Goal: Information Seeking & Learning: Find specific fact

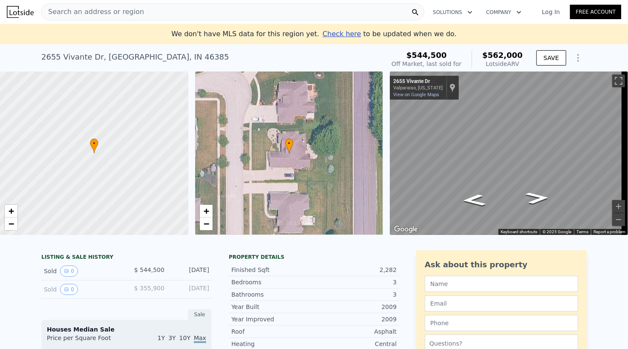
click at [169, 60] on div "[STREET_ADDRESS]" at bounding box center [135, 57] width 188 height 12
click at [196, 58] on div "[STREET_ADDRESS] Sold [DATE] for $544,500 (~ARV $562k )" at bounding box center [211, 60] width 340 height 24
click at [106, 18] on div "Search an address or region" at bounding box center [92, 12] width 103 height 16
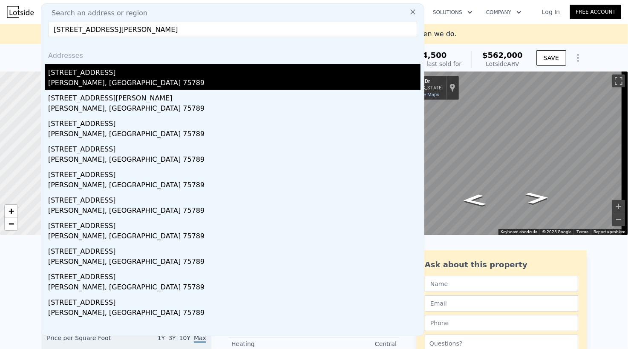
type input "[STREET_ADDRESS][PERSON_NAME]"
click at [127, 84] on div "[PERSON_NAME], [GEOGRAPHIC_DATA] 75789" at bounding box center [234, 84] width 372 height 12
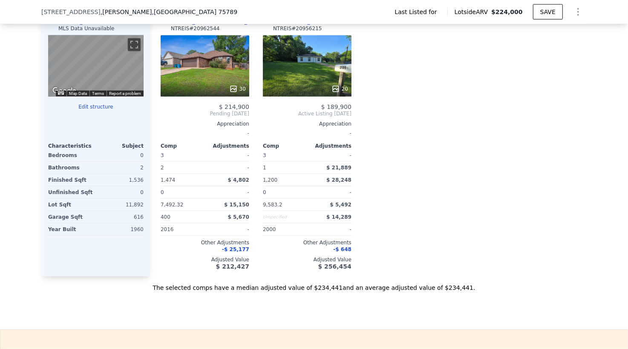
scroll to position [678, 0]
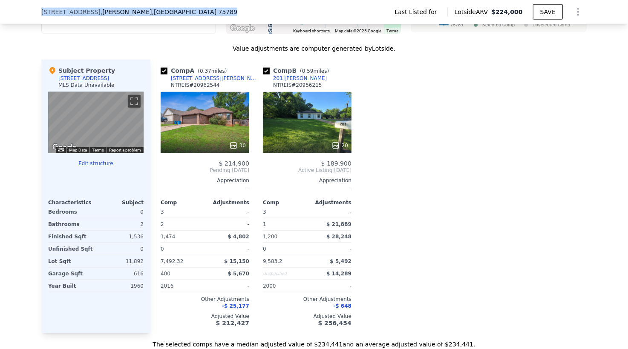
drag, startPoint x: 89, startPoint y: 10, endPoint x: 0, endPoint y: 9, distance: 89.1
click at [0, 9] on div "[STREET_ADDRESS][PERSON_NAME] Last Listed for Lotside ARV $224,000 SAVE" at bounding box center [314, 12] width 628 height 24
copy div "[STREET_ADDRESS][PERSON_NAME]"
